Goal: Task Accomplishment & Management: Use online tool/utility

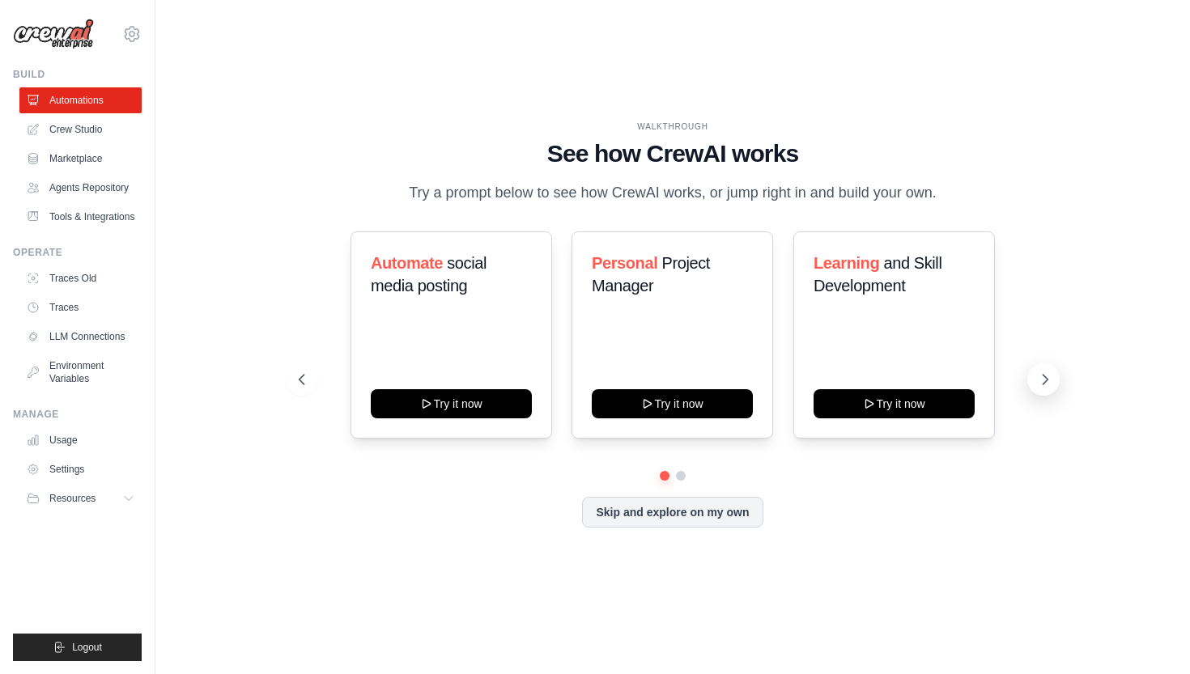
click at [1052, 380] on icon at bounding box center [1045, 380] width 16 height 16
click at [87, 274] on link "Traces Old" at bounding box center [82, 279] width 122 height 26
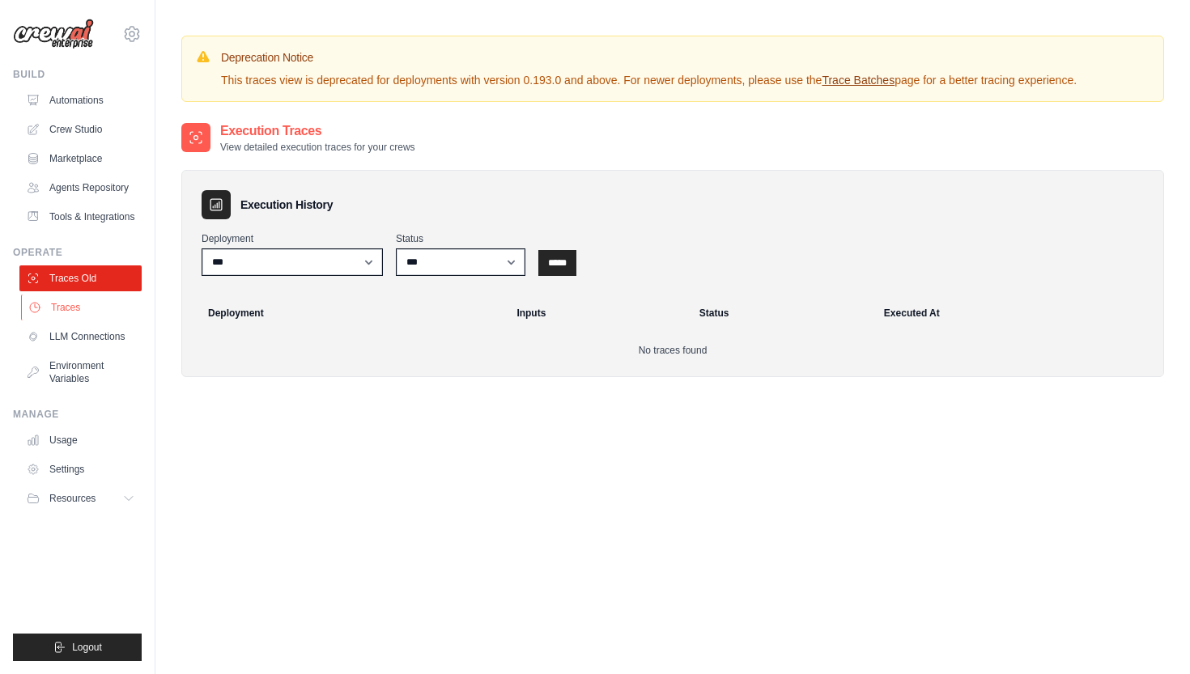
click at [87, 308] on link "Traces" at bounding box center [82, 308] width 122 height 26
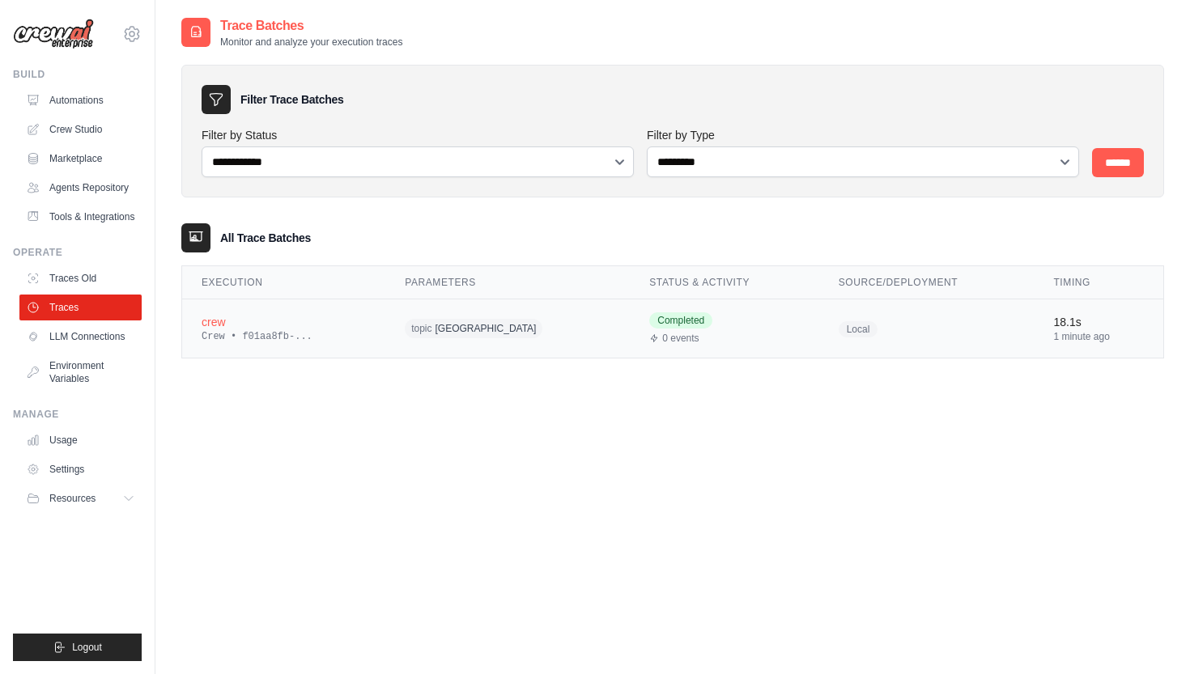
click at [294, 343] on td "crew Crew • f01aa8fb-..." at bounding box center [283, 329] width 203 height 59
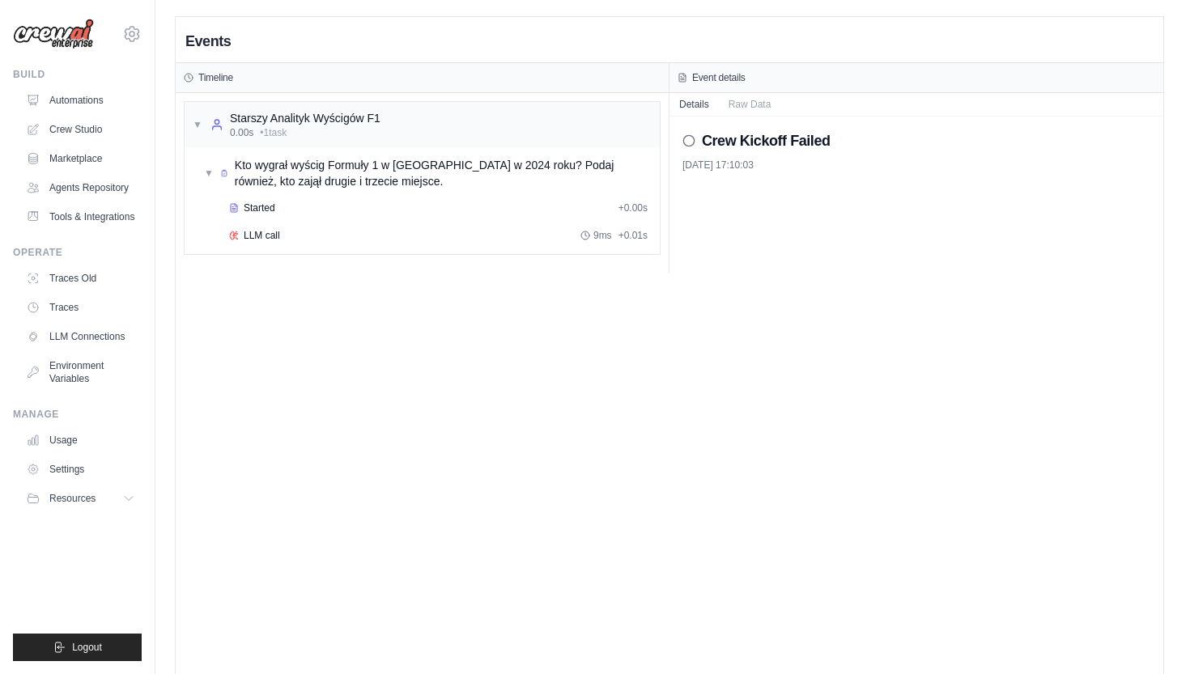
click at [749, 144] on h2 "Crew Kickoff Failed" at bounding box center [766, 141] width 129 height 23
click at [747, 108] on button "Raw Data" at bounding box center [750, 103] width 62 height 23
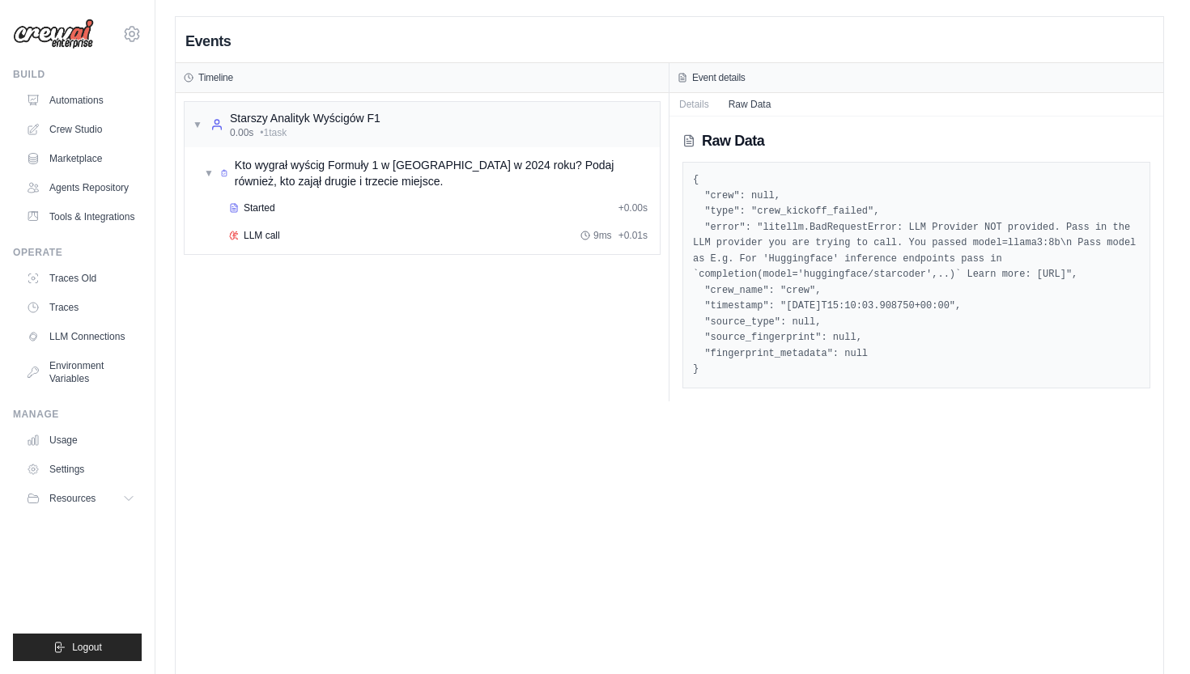
click at [891, 360] on pre "{ "crew": null, "type": "crew_kickoff_failed", "error": "litellm.BadRequestErro…" at bounding box center [916, 275] width 447 height 206
drag, startPoint x: 891, startPoint y: 369, endPoint x: 684, endPoint y: 191, distance: 273.3
click at [684, 191] on div "{ "crew": null, "type": "crew_kickoff_failed", "error": "litellm.BadRequestErro…" at bounding box center [917, 275] width 468 height 227
click at [767, 402] on div "Raw Data { "crew": null, "type": "crew_kickoff_failed", "error": "litellm.BadRe…" at bounding box center [917, 259] width 494 height 285
drag, startPoint x: 745, startPoint y: 376, endPoint x: 690, endPoint y: 182, distance: 202.0
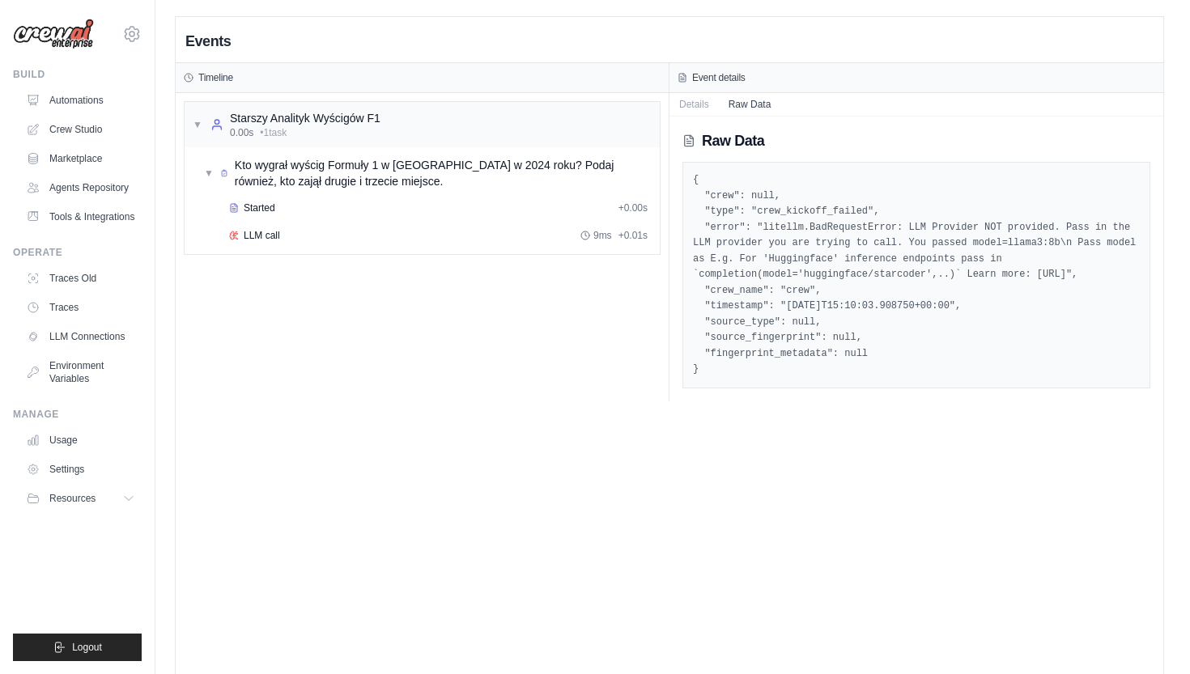
click at [690, 182] on div "{ "crew": null, "type": "crew_kickoff_failed", "error": "litellm.BadRequestErro…" at bounding box center [917, 275] width 468 height 227
copy pre "{ "crew": null, "type": "crew_kickoff_failed", "error": "litellm.BadRequestErro…"
click at [534, 389] on div "▼ Starszy Analityk Wyścigów F1 0.00s • 1 task ▼ Kto wygrał wyścig Formuły 1 w M…" at bounding box center [422, 247] width 493 height 308
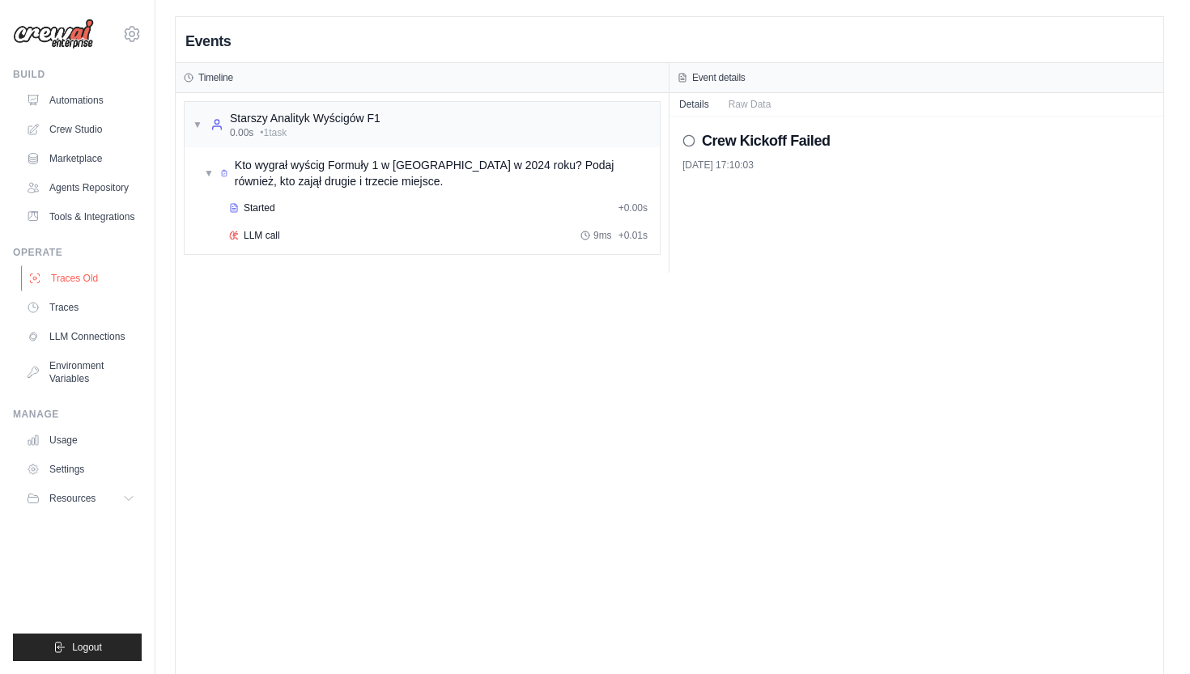
click at [74, 281] on link "Traces Old" at bounding box center [82, 279] width 122 height 26
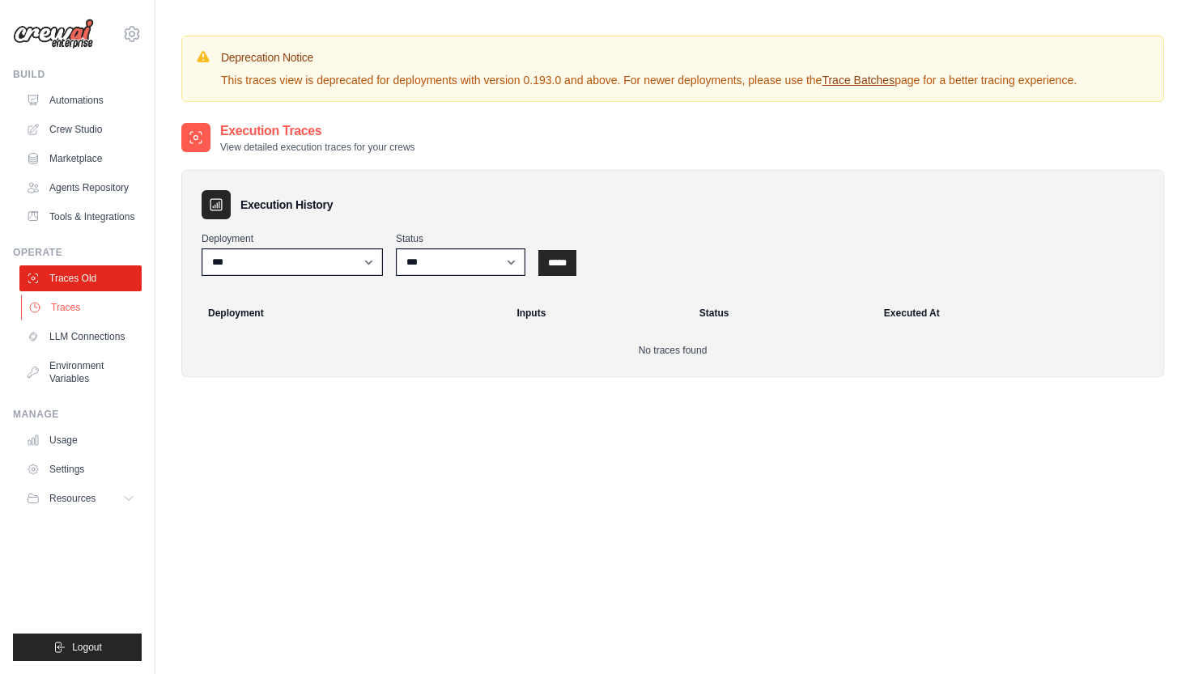
click at [83, 317] on link "Traces" at bounding box center [82, 308] width 122 height 26
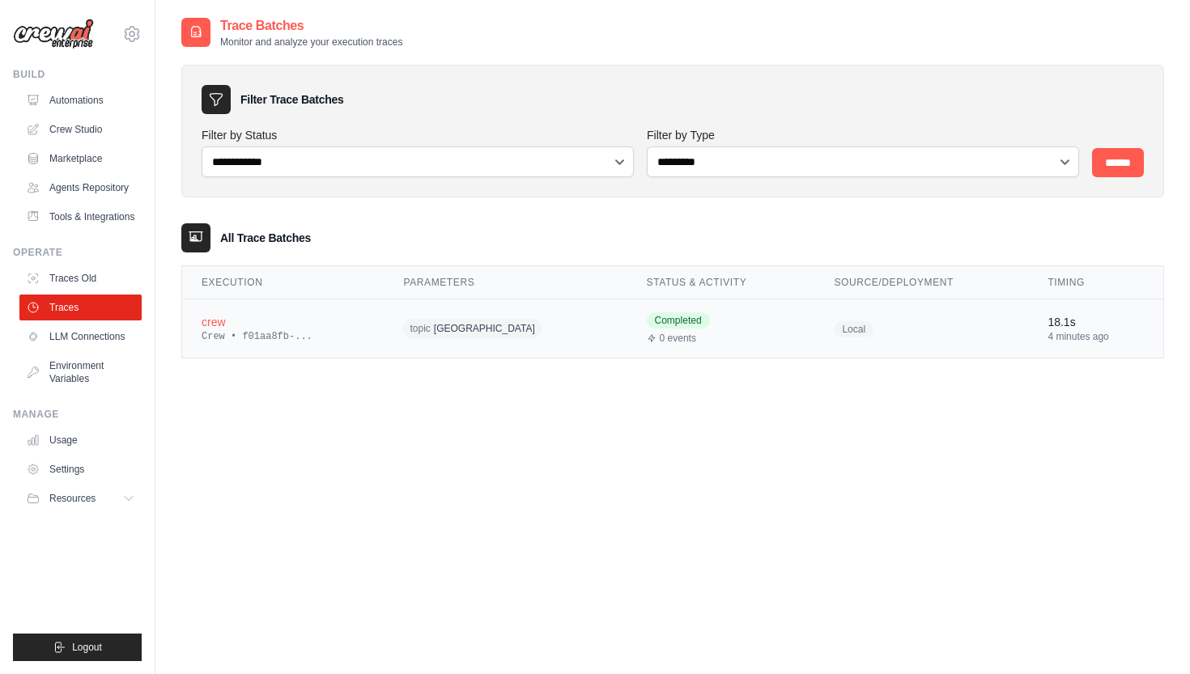
click at [243, 342] on div "Crew • f01aa8fb-..." at bounding box center [283, 336] width 163 height 13
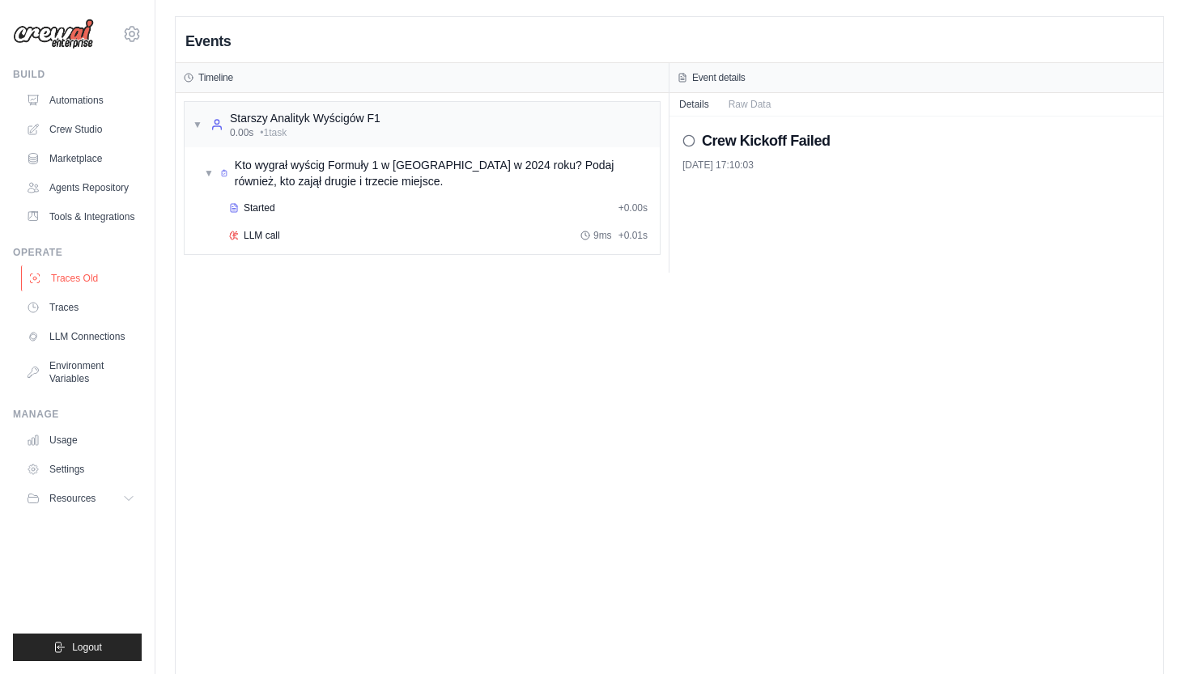
click at [96, 279] on link "Traces Old" at bounding box center [82, 279] width 122 height 26
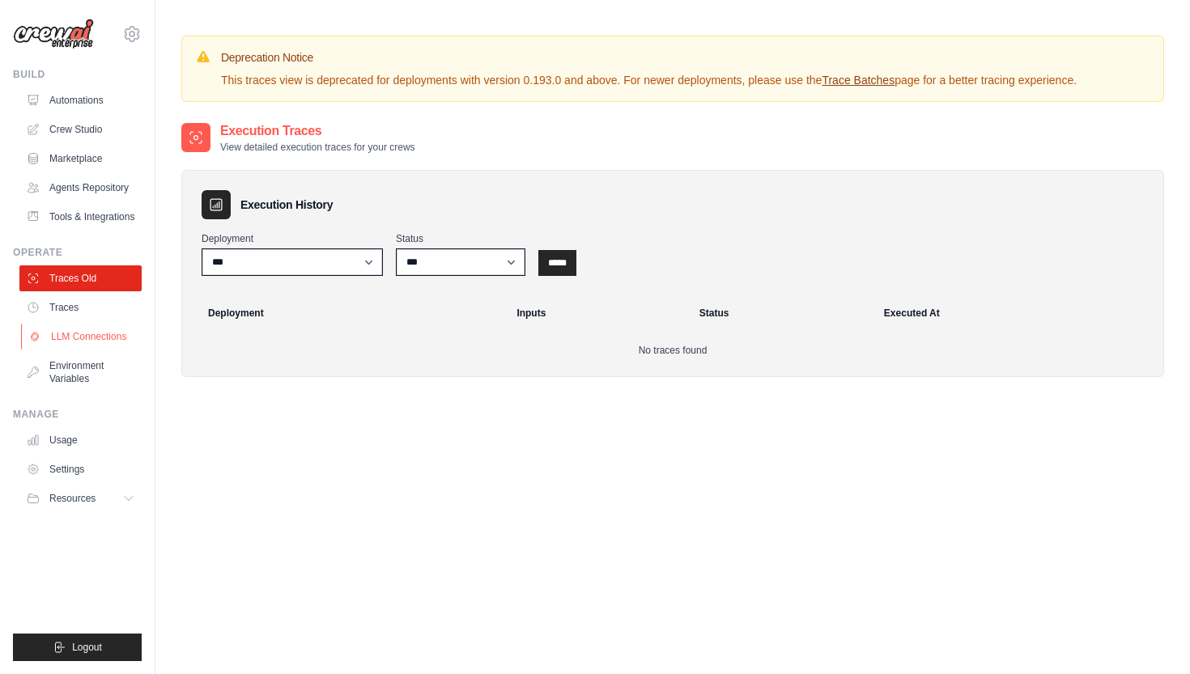
click at [89, 338] on link "LLM Connections" at bounding box center [82, 337] width 122 height 26
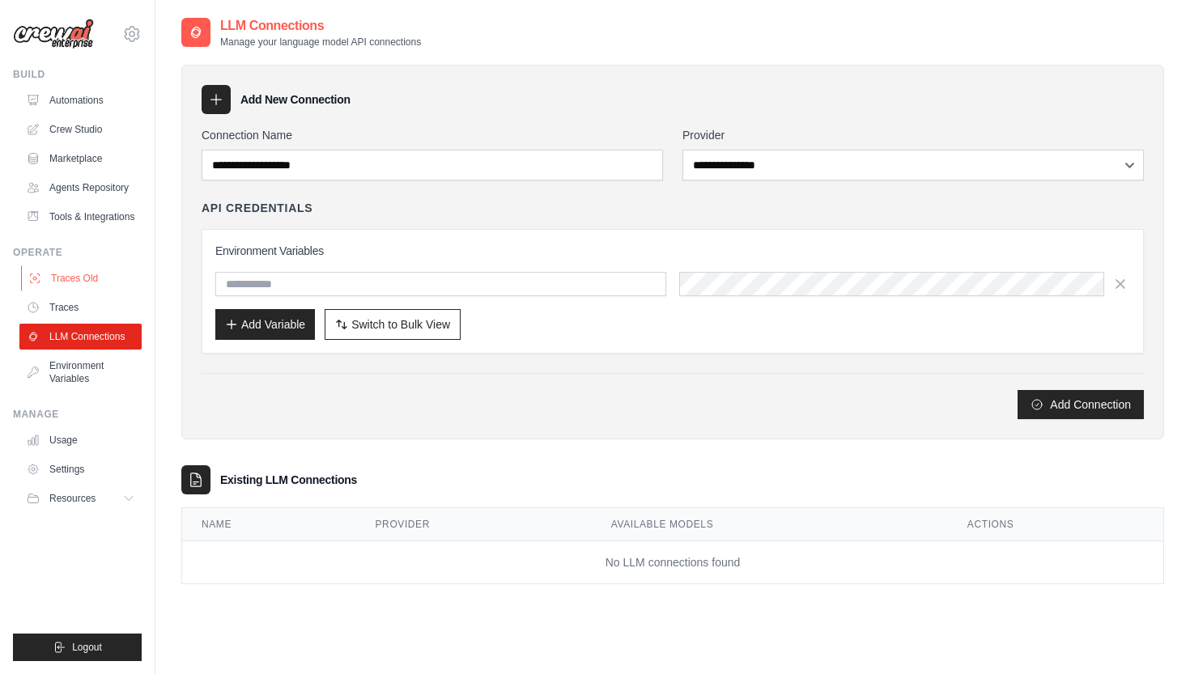
click at [96, 283] on link "Traces Old" at bounding box center [82, 279] width 122 height 26
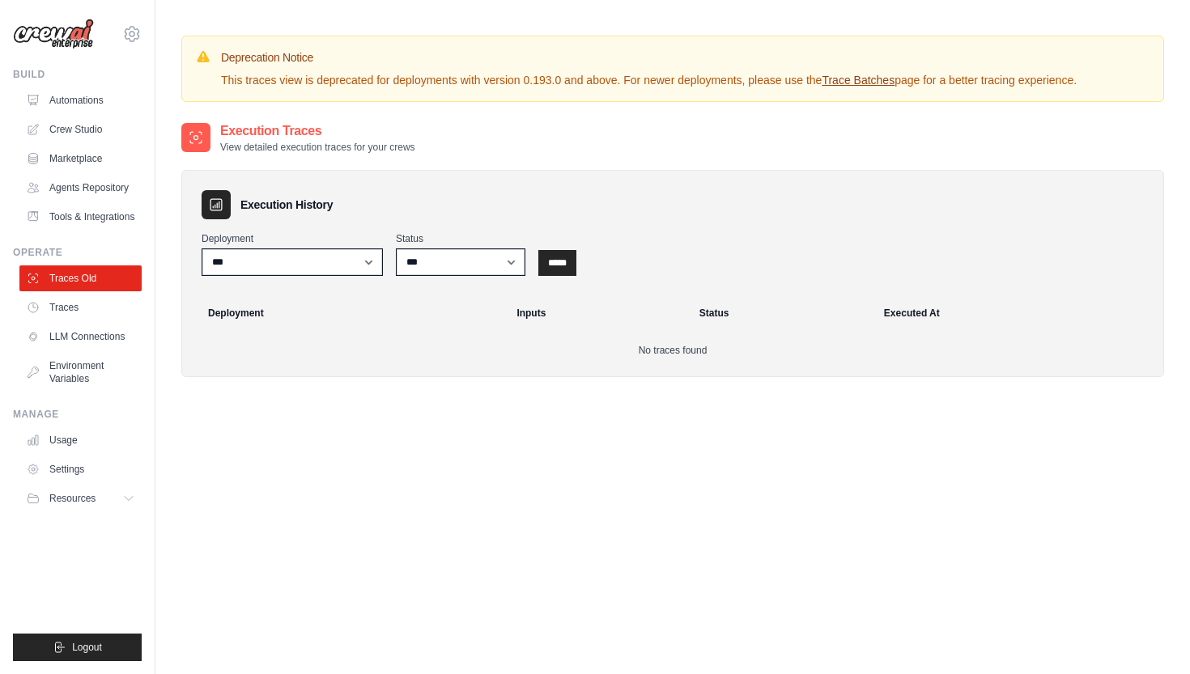
drag, startPoint x: 222, startPoint y: 79, endPoint x: 1155, endPoint y: 94, distance: 933.7
click at [1157, 94] on div "Deprecation Notice This traces view is deprecated for deployments with version …" at bounding box center [672, 69] width 983 height 66
copy p "This traces view is deprecated for deployments with version 0.193.0 and above. …"
